Goal: Information Seeking & Learning: Learn about a topic

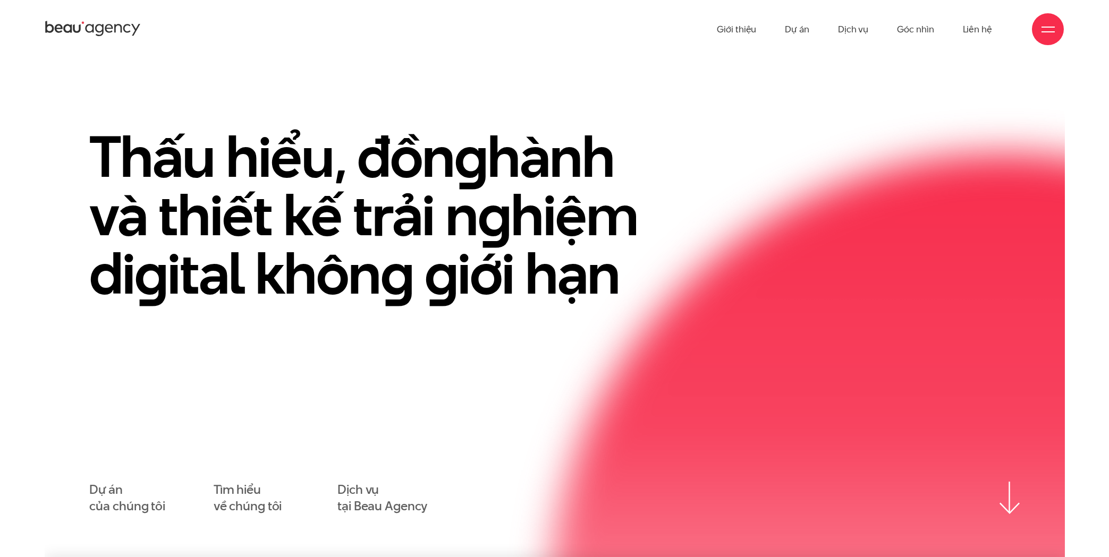
drag, startPoint x: 204, startPoint y: 198, endPoint x: 468, endPoint y: 212, distance: 264.9
click at [468, 212] on h1 "Thấu hiểu, đồn g hành và thiết kế trải n g hiệm di g ital khôn g g iới hạn" at bounding box center [382, 214] width 584 height 175
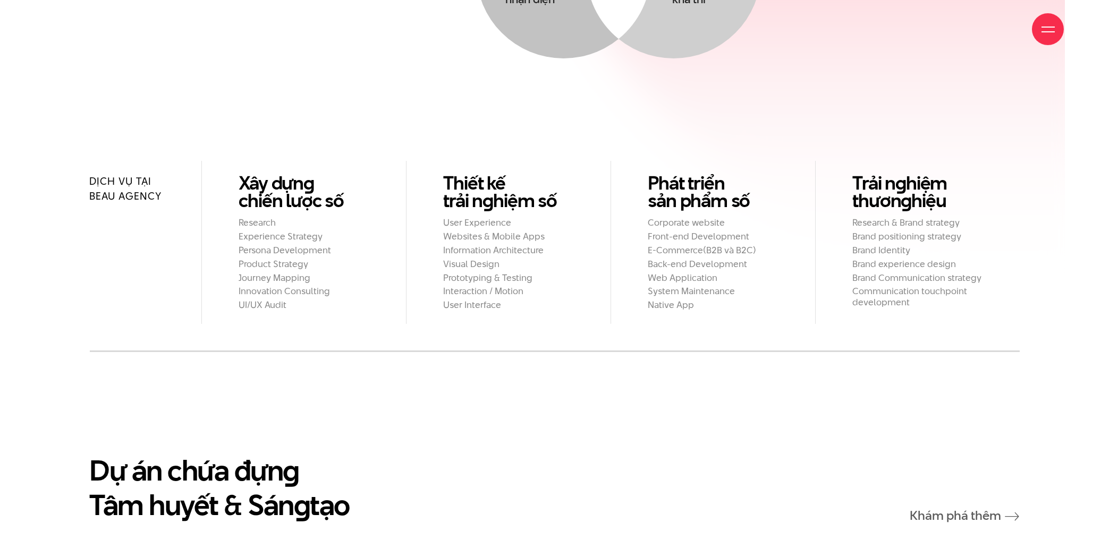
scroll to position [1196, 0]
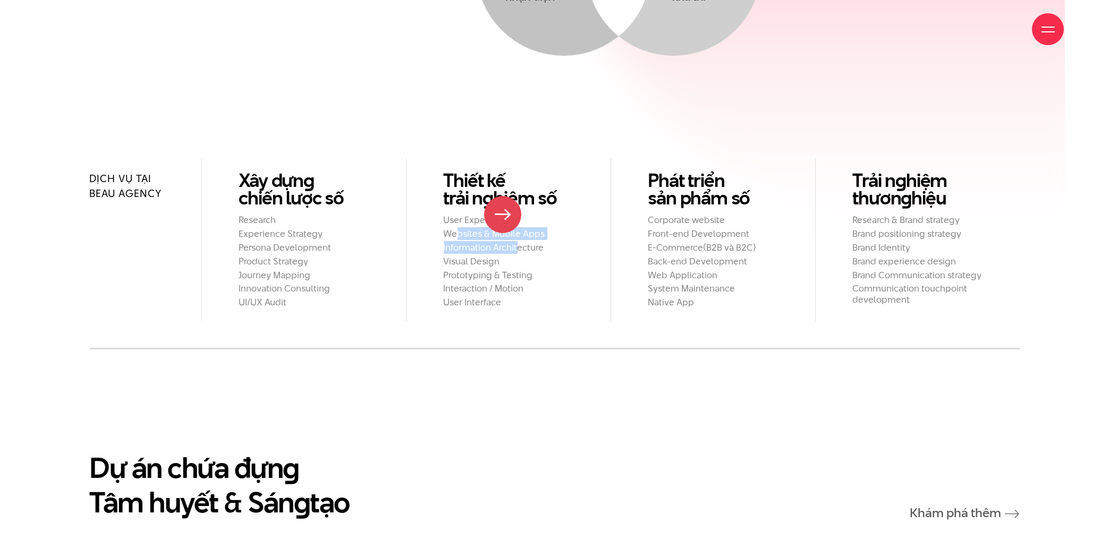
drag, startPoint x: 504, startPoint y: 215, endPoint x: 515, endPoint y: 218, distance: 11.6
click at [515, 218] on ul "User Experience Websites & Mobile Apps Information Architecture Visual Design P…" at bounding box center [509, 261] width 130 height 93
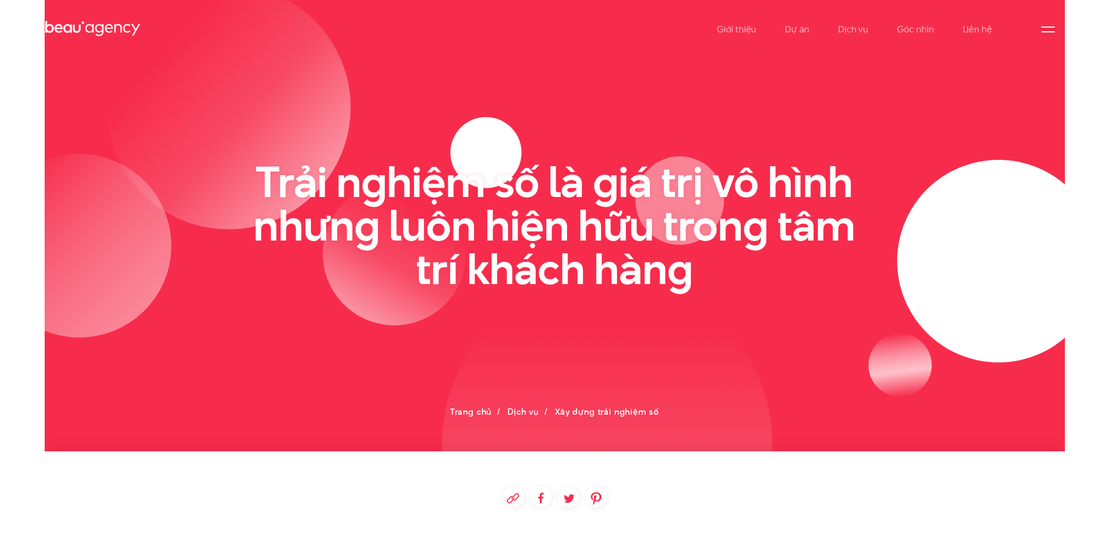
click at [940, 442] on icon at bounding box center [555, 225] width 1020 height 451
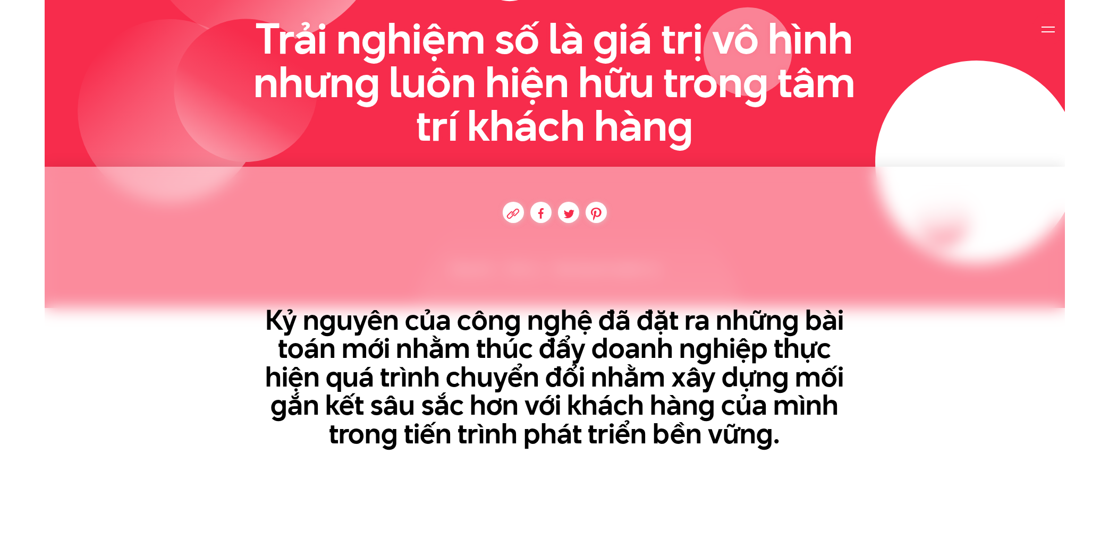
scroll to position [512, 0]
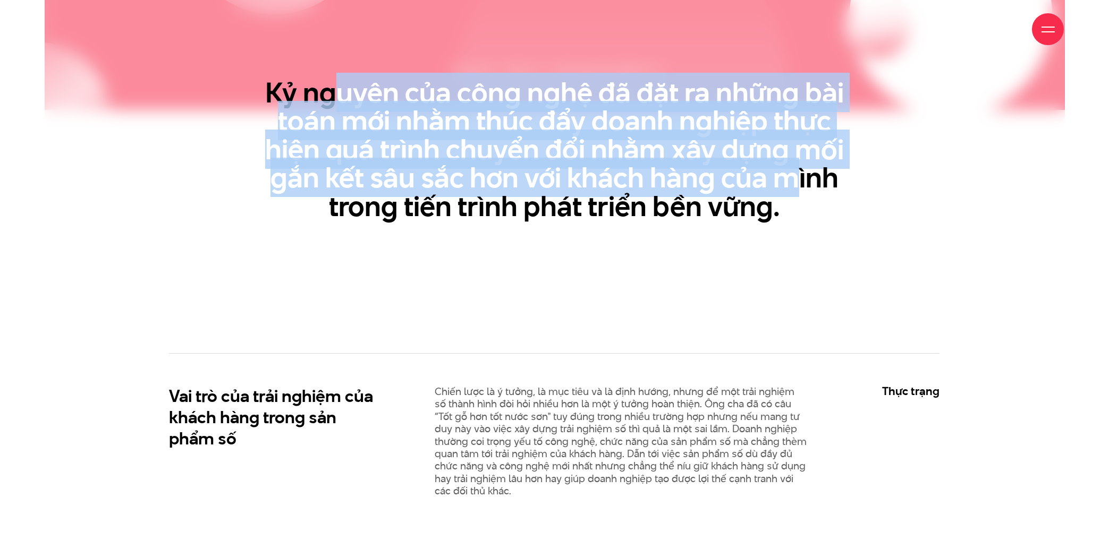
drag, startPoint x: 456, startPoint y: 116, endPoint x: 785, endPoint y: 170, distance: 333.1
click at [787, 170] on h3 "Kỷ nguyên của công nghệ đã đặt ra những bài toán mới nhằm thúc đẩy doanh nghiệp…" at bounding box center [554, 150] width 611 height 142
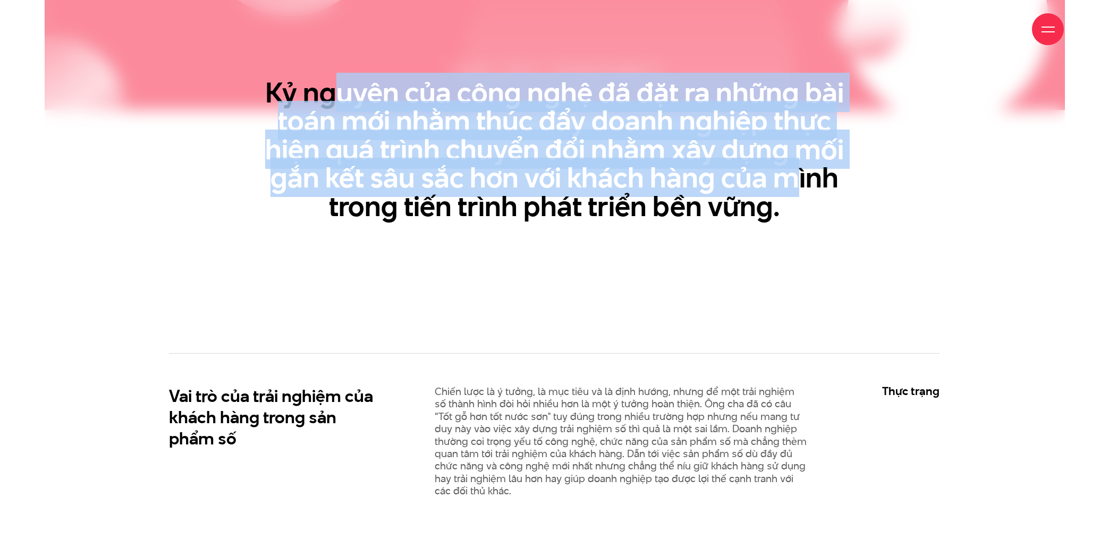
click at [760, 168] on h3 "Kỷ nguyên của công nghệ đã đặt ra những bài toán mới nhằm thúc đẩy doanh nghiệp…" at bounding box center [554, 150] width 611 height 142
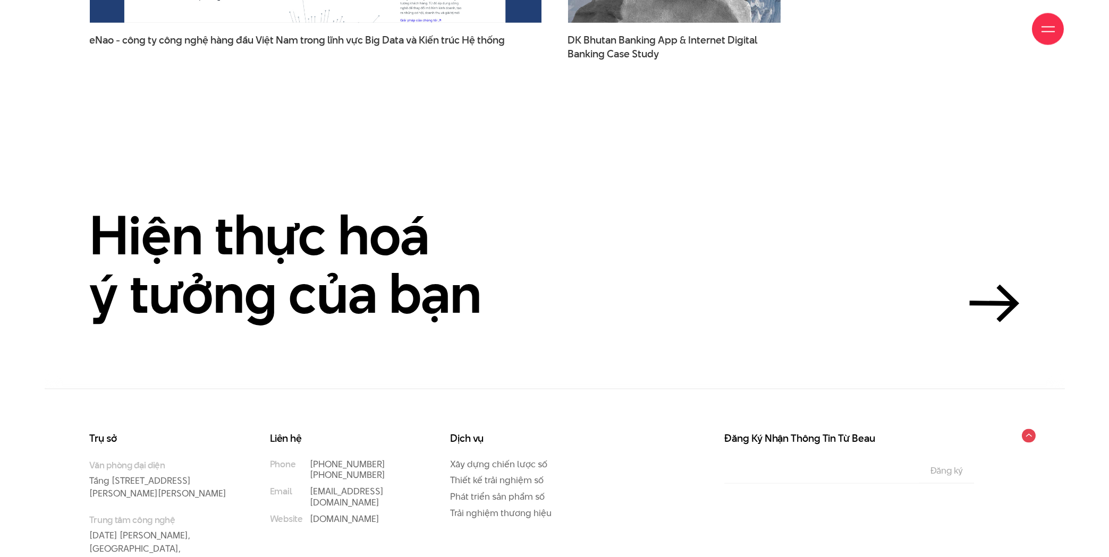
scroll to position [3797, 0]
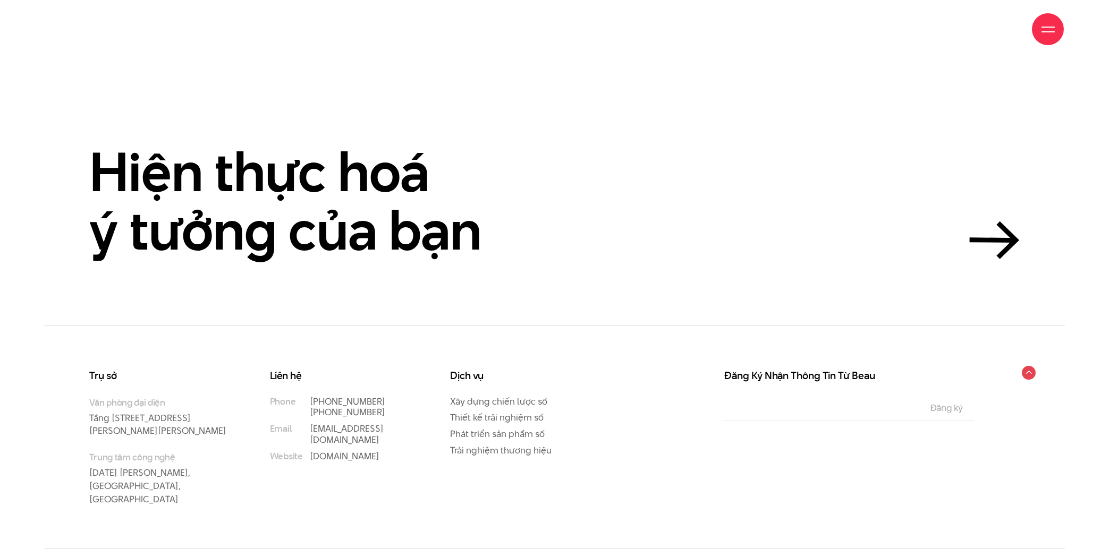
click at [951, 451] on div "Đăng Ký Nhận Thông Tin Từ Beau Email The subscriber's email address. Đăng ký" at bounding box center [848, 452] width 309 height 162
